Goal: Task Accomplishment & Management: Complete application form

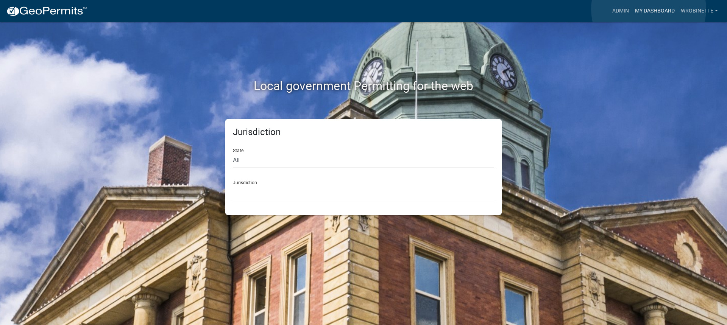
click at [649, 9] on link "My Dashboard" at bounding box center [655, 11] width 46 height 14
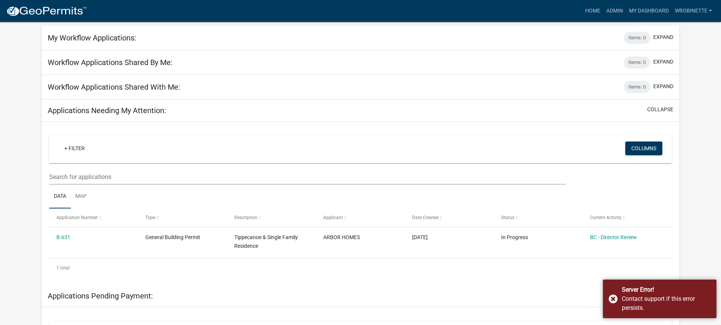
scroll to position [114, 0]
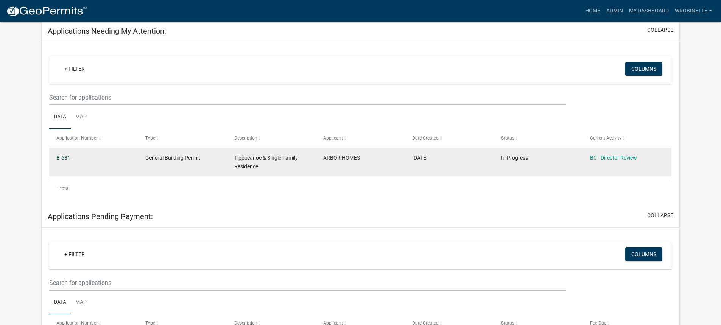
click at [63, 157] on link "B-631" at bounding box center [63, 158] width 14 height 6
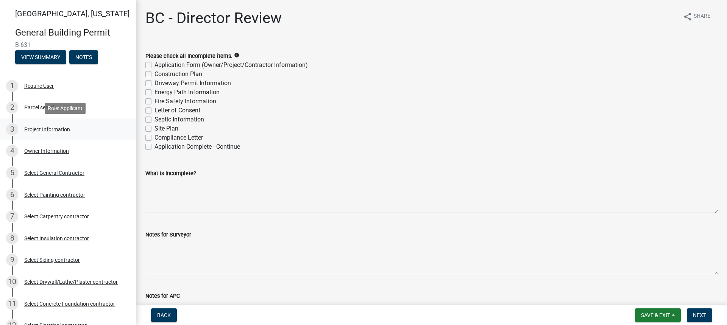
click at [56, 129] on div "Project Information" at bounding box center [47, 129] width 46 height 5
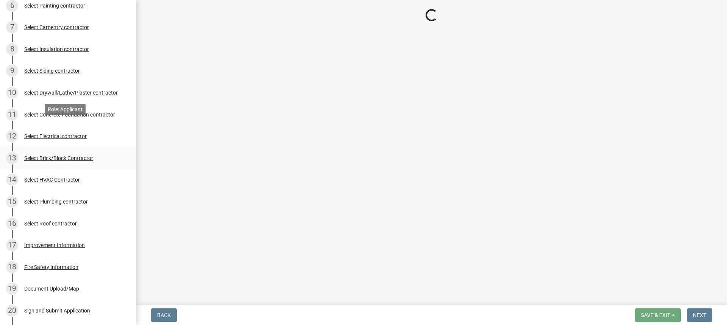
scroll to position [343, 0]
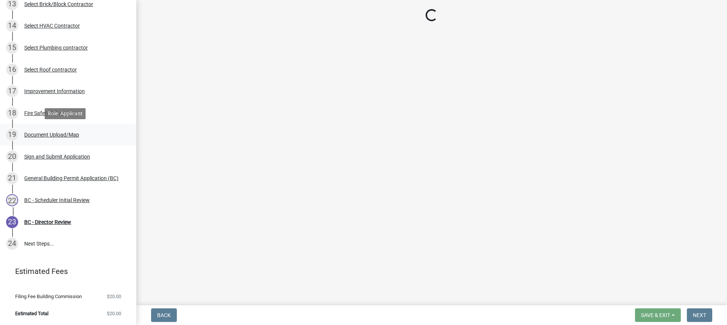
select select "284065a8-e45b-4e27-8ad0-db61958597b9"
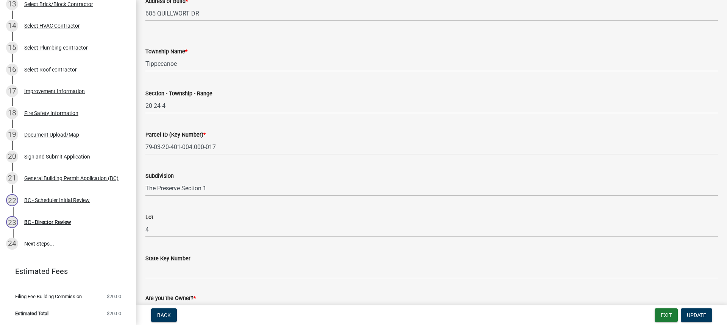
scroll to position [404, 0]
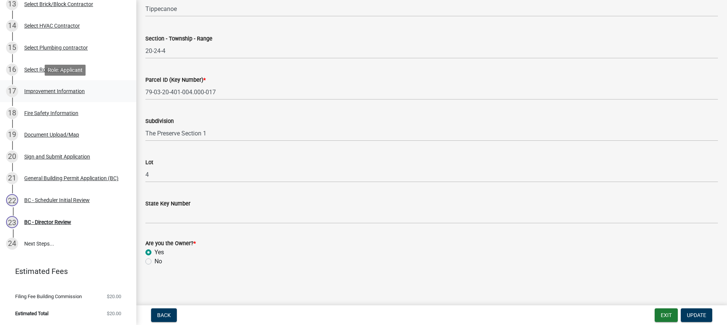
click at [48, 90] on div "Improvement Information" at bounding box center [54, 91] width 61 height 5
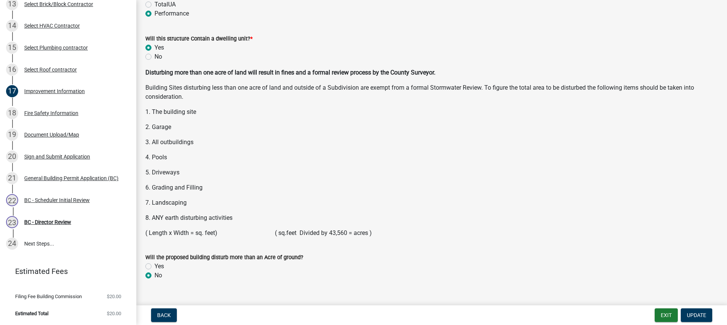
scroll to position [985, 0]
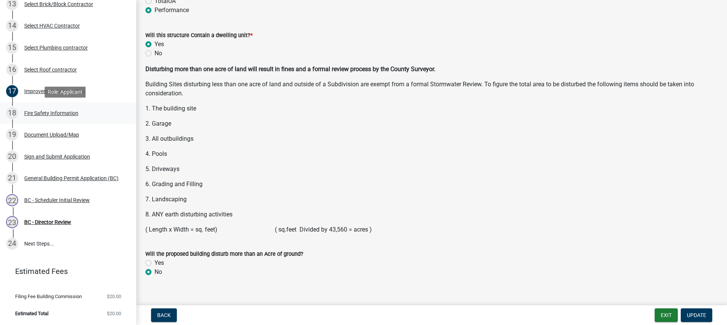
click at [64, 111] on div "Fire Safety Information" at bounding box center [51, 113] width 54 height 5
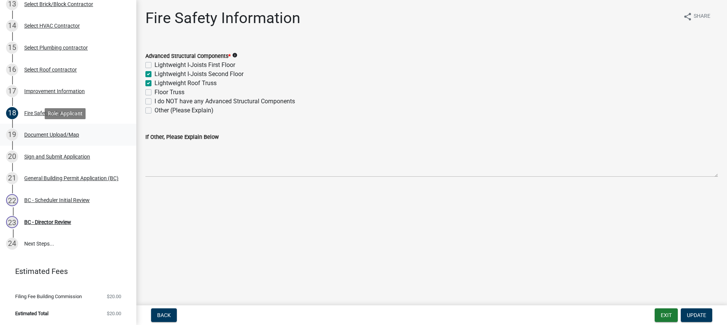
click at [59, 135] on div "Document Upload/Map" at bounding box center [51, 134] width 55 height 5
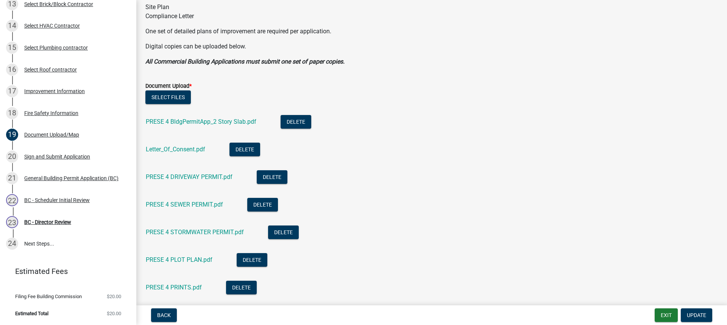
scroll to position [227, 0]
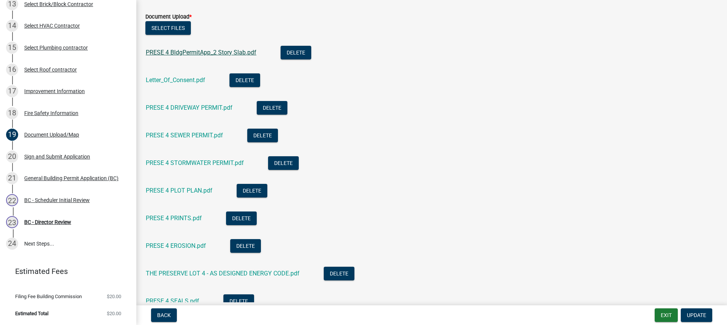
click at [197, 53] on link "PRESE 4 BldgPermitApp_2 Story Slab.pdf" at bounding box center [201, 52] width 111 height 7
click at [188, 53] on link "PRESE 4 BldgPermitApp_2 Story Slab.pdf" at bounding box center [201, 52] width 111 height 7
click at [180, 103] on div "PRESE 4 DRIVEWAY PERMIT.pdf" at bounding box center [195, 109] width 99 height 16
click at [179, 109] on link "PRESE 4 DRIVEWAY PERMIT.pdf" at bounding box center [189, 107] width 87 height 7
click at [194, 133] on link "PRESE 4 SEWER PERMIT.pdf" at bounding box center [184, 135] width 77 height 7
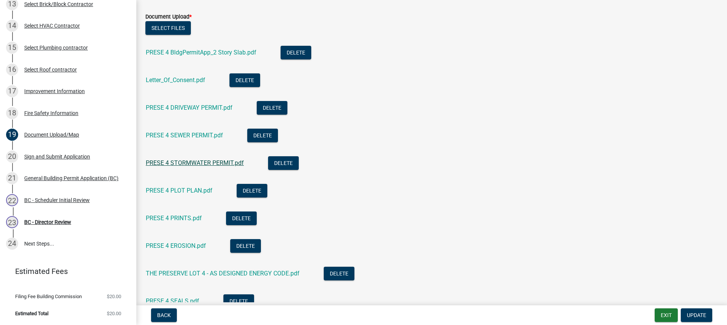
click at [218, 163] on link "PRESE 4 STORMWATER PERMIT.pdf" at bounding box center [195, 162] width 98 height 7
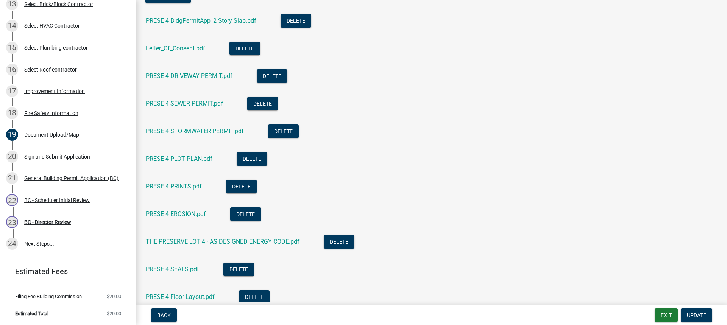
scroll to position [303, 0]
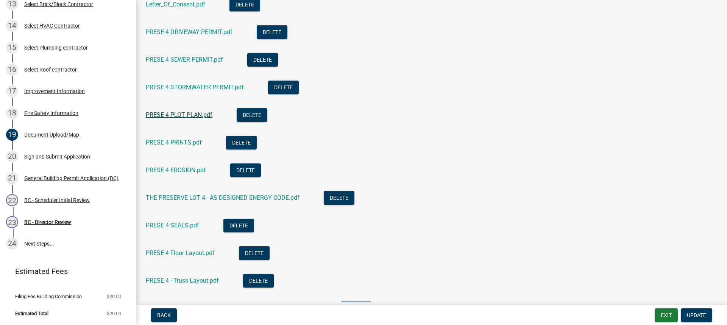
click at [183, 116] on link "PRESE 4 PLOT PLAN.pdf" at bounding box center [179, 114] width 67 height 7
click at [181, 141] on link "PRESE 4 PRINTS.pdf" at bounding box center [174, 142] width 56 height 7
click at [210, 196] on link "THE PRESERVE LOT 4 - AS DESIGNED ENERGY CODE.pdf" at bounding box center [223, 197] width 154 height 7
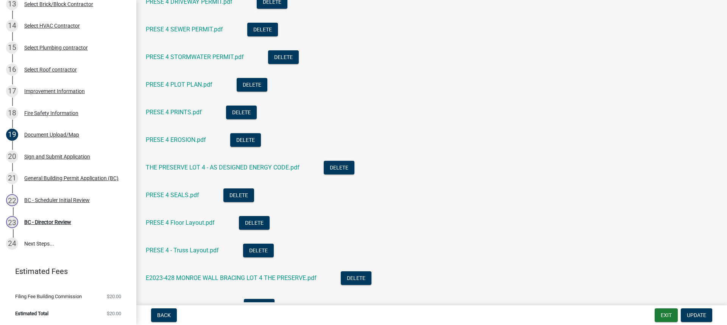
scroll to position [379, 0]
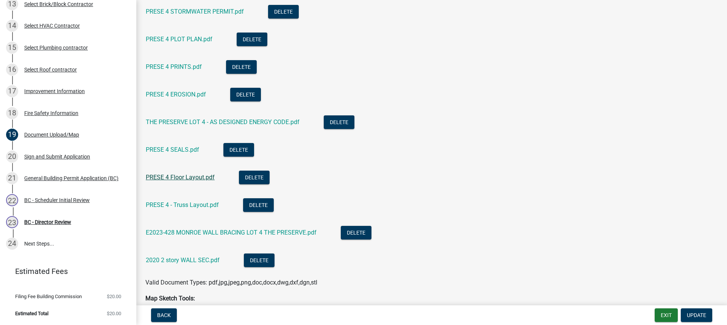
click at [191, 175] on link "PRESE 4 Floor Layout.pdf" at bounding box center [180, 177] width 69 height 7
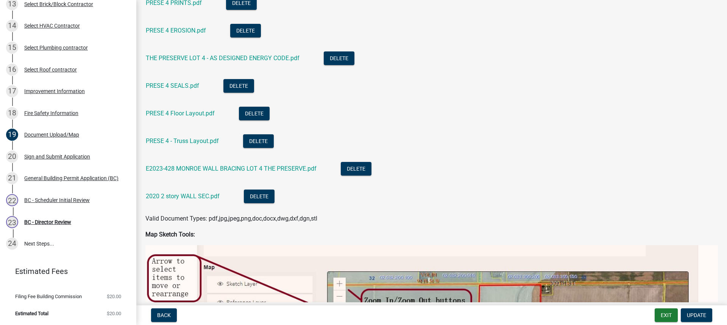
scroll to position [454, 0]
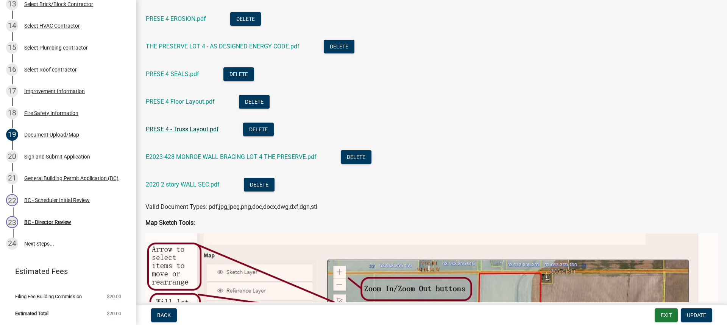
click at [195, 126] on link "PRESE 4 - Truss Layout.pdf" at bounding box center [182, 129] width 73 height 7
click at [221, 157] on link "E2023-428 MONROE WALL BRACING LOT 4 THE PRESERVE.pdf" at bounding box center [231, 156] width 171 height 7
click at [209, 184] on link "2020 2 story WALL SEC.pdf" at bounding box center [183, 184] width 74 height 7
click at [66, 176] on div "General Building Permit Application (BC)" at bounding box center [71, 178] width 94 height 5
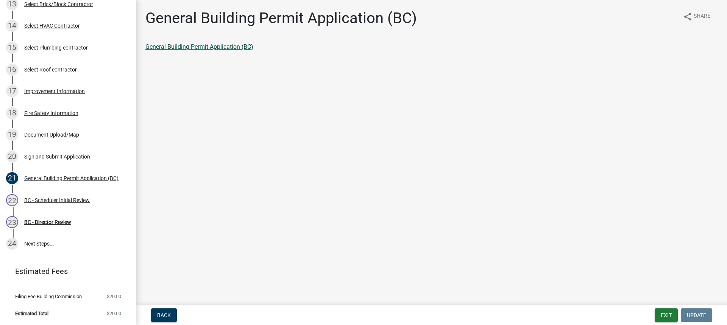
click at [191, 48] on link "General Building Permit Application (BC)" at bounding box center [199, 46] width 108 height 7
click at [61, 198] on div "BC - Scheduler Initial Review" at bounding box center [57, 200] width 66 height 5
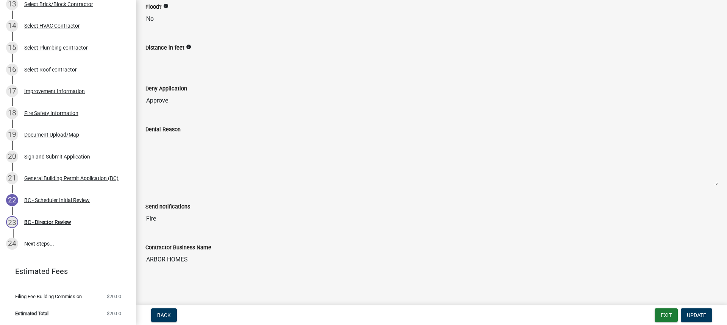
scroll to position [128, 0]
click at [57, 220] on div "BC - Director Review" at bounding box center [47, 222] width 47 height 5
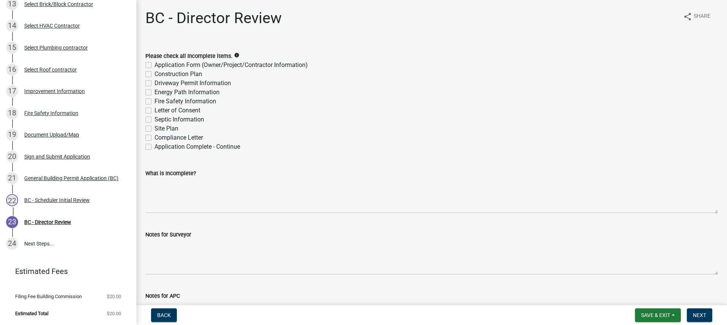
click at [155, 147] on label "Application Complete - Continue" at bounding box center [198, 146] width 86 height 9
click at [155, 147] on input "Application Complete - Continue" at bounding box center [157, 144] width 5 height 5
checkbox input "true"
checkbox input "false"
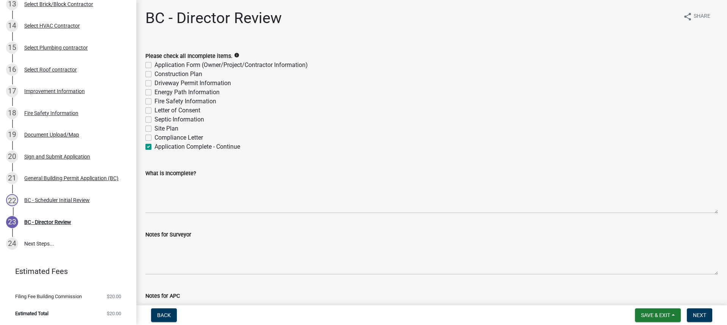
checkbox input "false"
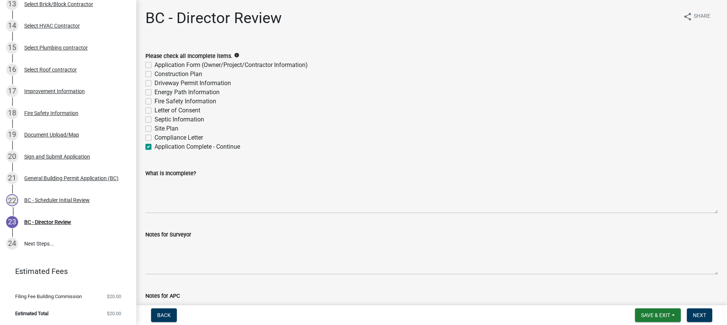
checkbox input "false"
checkbox input "true"
click at [703, 316] on span "Next" at bounding box center [699, 315] width 13 height 6
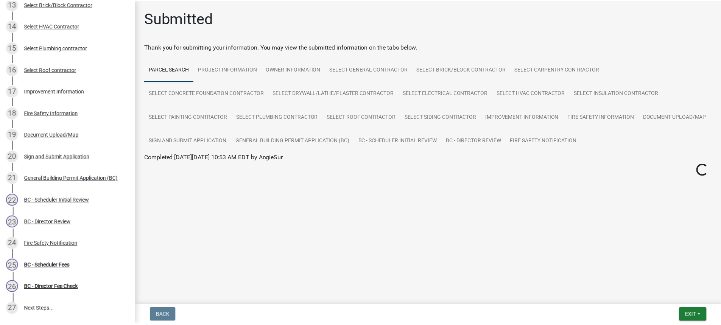
scroll to position [409, 0]
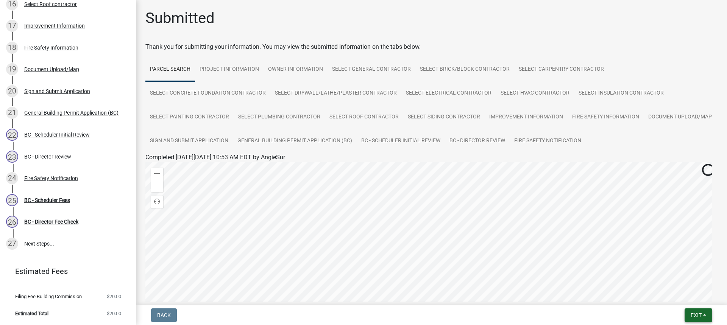
click at [705, 315] on button "Exit" at bounding box center [699, 316] width 28 height 14
click at [672, 294] on button "Save & Exit" at bounding box center [682, 296] width 61 height 18
